Goal: Transaction & Acquisition: Book appointment/travel/reservation

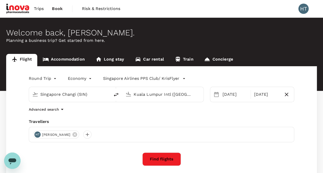
click at [121, 115] on div "Round Trip roundtrip Economy economy Singapore Airlines PPS Club/ KrisFlyer [GE…" at bounding box center [161, 139] width 310 height 146
click at [258, 97] on div "[DATE]" at bounding box center [266, 94] width 29 height 10
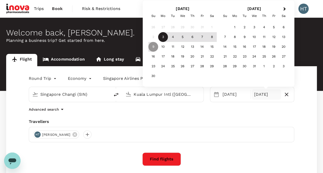
click at [165, 39] on div "3" at bounding box center [163, 37] width 10 height 10
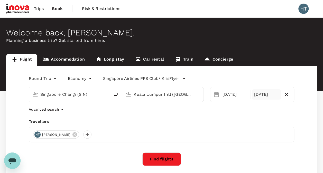
click at [260, 97] on div "[DATE]" at bounding box center [266, 94] width 29 height 10
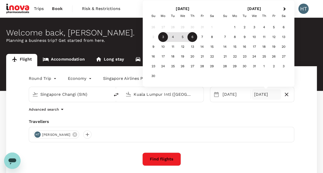
click at [187, 38] on div "6" at bounding box center [192, 37] width 10 height 10
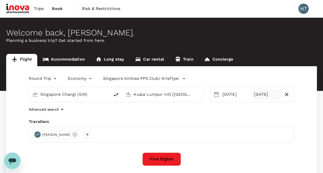
click at [266, 97] on div "[DATE]" at bounding box center [266, 94] width 29 height 10
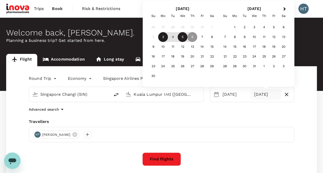
click at [182, 39] on div "5" at bounding box center [183, 37] width 10 height 10
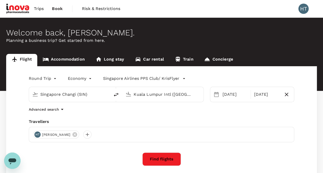
click at [165, 156] on button "Find flights" at bounding box center [161, 159] width 39 height 13
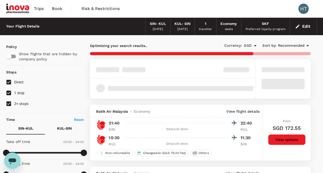
click at [6, 93] on input "1 stop" at bounding box center [8, 93] width 11 height 11
checkbox input "false"
click at [9, 104] on input "2+ stops" at bounding box center [8, 103] width 11 height 11
checkbox input "false"
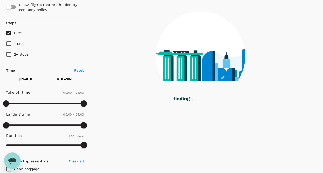
scroll to position [51, 0]
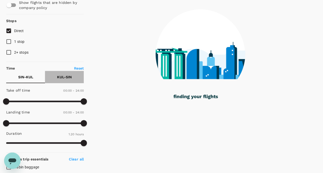
click at [59, 74] on p "KUL - SIN" at bounding box center [64, 76] width 15 height 5
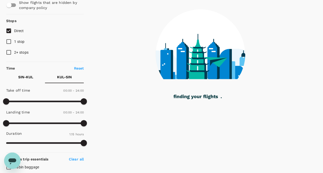
type input "90"
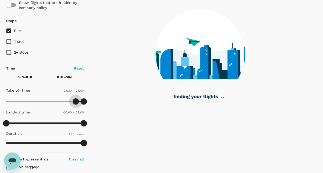
type input "1320"
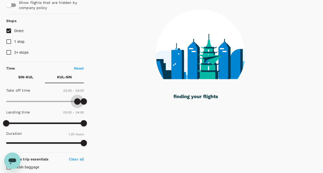
drag, startPoint x: 3, startPoint y: 100, endPoint x: 77, endPoint y: 104, distance: 74.1
click at [77, 104] on span at bounding box center [77, 101] width 6 height 6
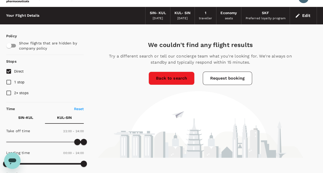
scroll to position [0, 0]
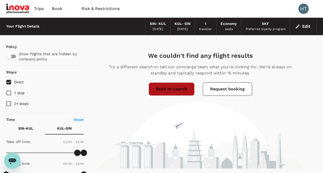
click at [170, 88] on link "Back to search" at bounding box center [171, 88] width 46 height 13
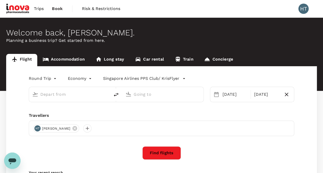
type input "Singapore Changi (SIN)"
type input "Kuala Lumpur Intl ([GEOGRAPHIC_DATA])"
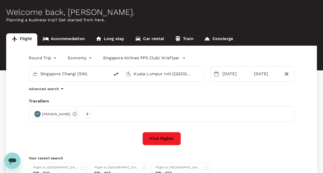
scroll to position [19, 0]
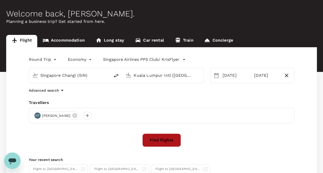
click at [151, 138] on button "Find flights" at bounding box center [161, 140] width 39 height 13
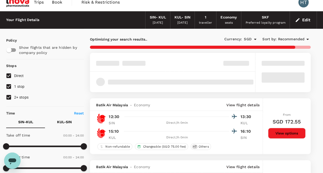
scroll to position [26, 0]
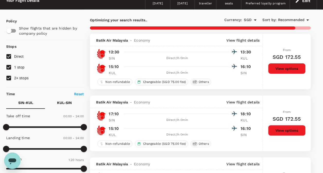
click at [8, 68] on input "1 stop" at bounding box center [8, 67] width 11 height 11
checkbox input "false"
click at [8, 79] on input "2+ stops" at bounding box center [8, 78] width 11 height 11
checkbox input "false"
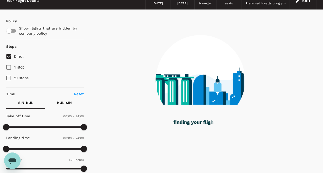
click at [58, 102] on p "KUL - SIN" at bounding box center [64, 102] width 15 height 5
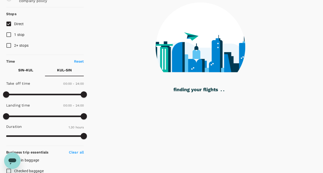
scroll to position [77, 0]
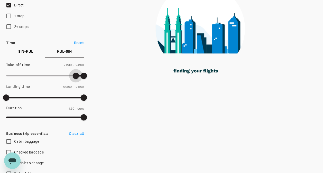
type input "1320"
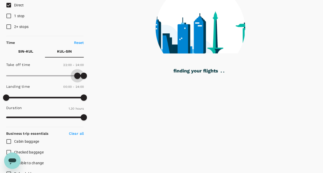
drag, startPoint x: 7, startPoint y: 75, endPoint x: 77, endPoint y: 80, distance: 70.0
click at [77, 79] on span at bounding box center [77, 76] width 6 height 6
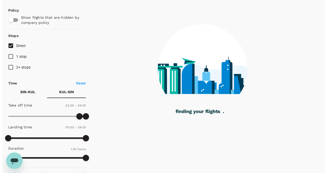
scroll to position [0, 0]
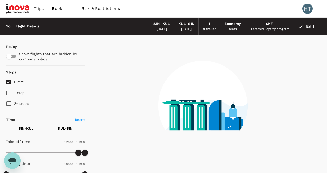
type input "90"
